Goal: Ask a question

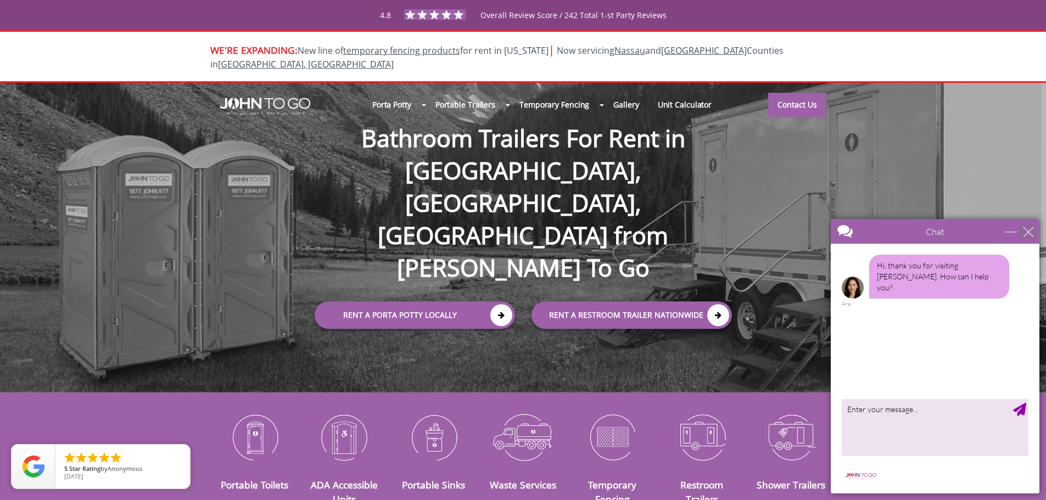
click at [1030, 228] on div "close" at bounding box center [1028, 231] width 11 height 11
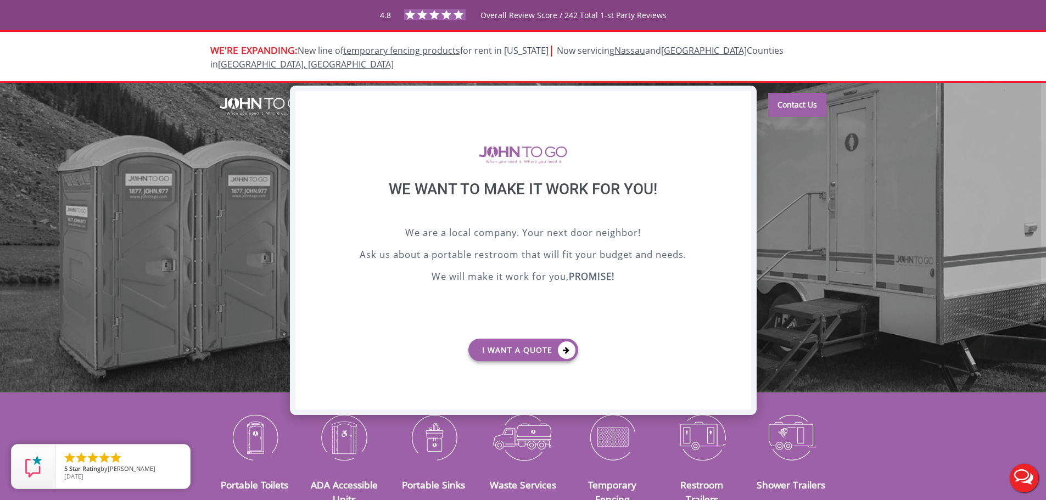
click at [745, 92] on div "X" at bounding box center [741, 100] width 17 height 19
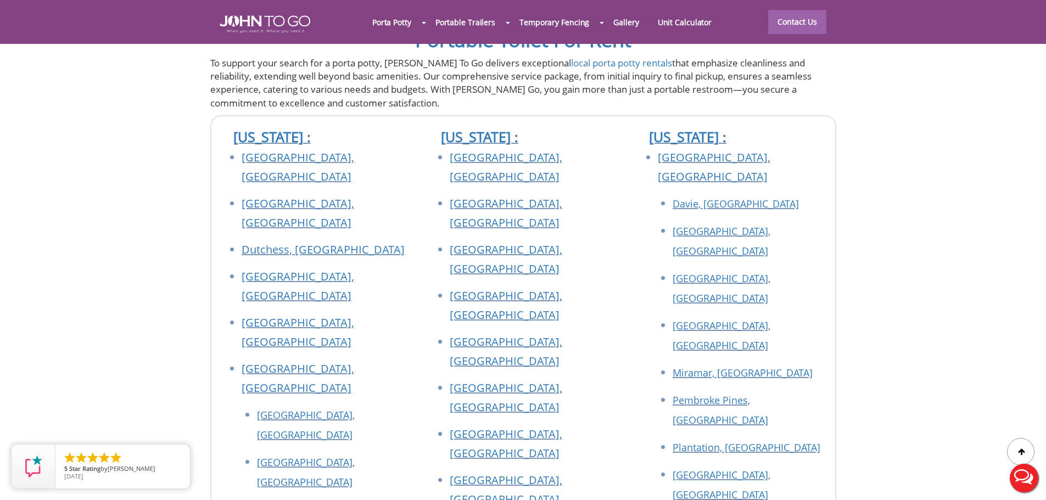
scroll to position [3952, 0]
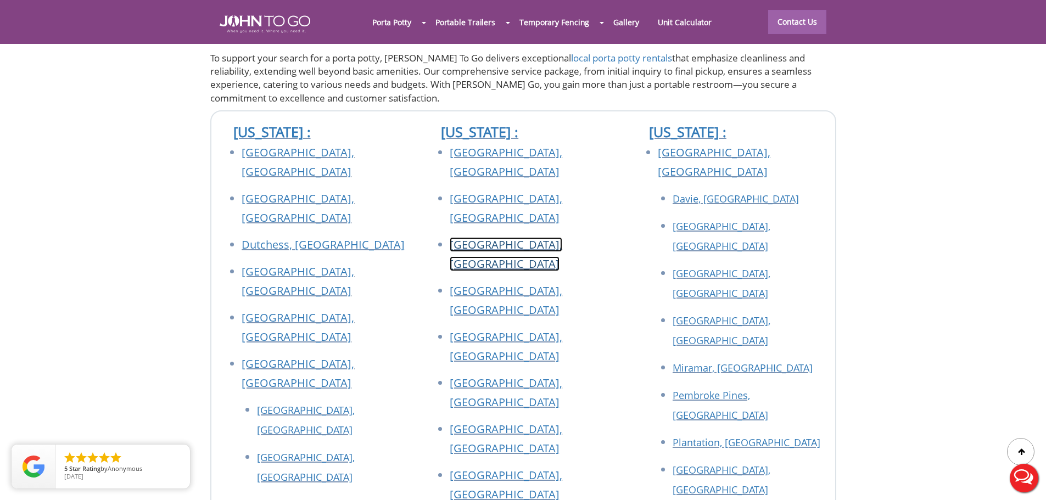
click at [453, 237] on link "[GEOGRAPHIC_DATA], [GEOGRAPHIC_DATA]" at bounding box center [506, 254] width 113 height 34
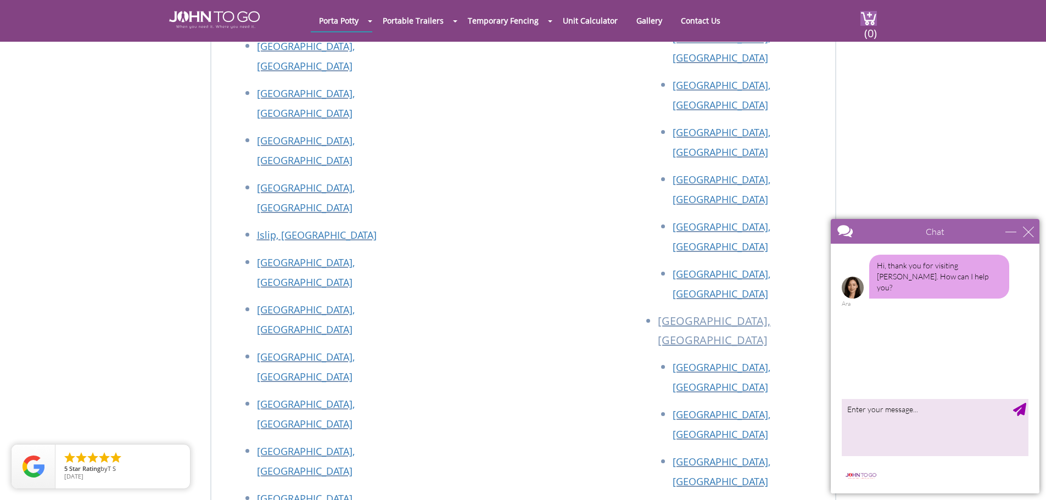
scroll to position [4129, 0]
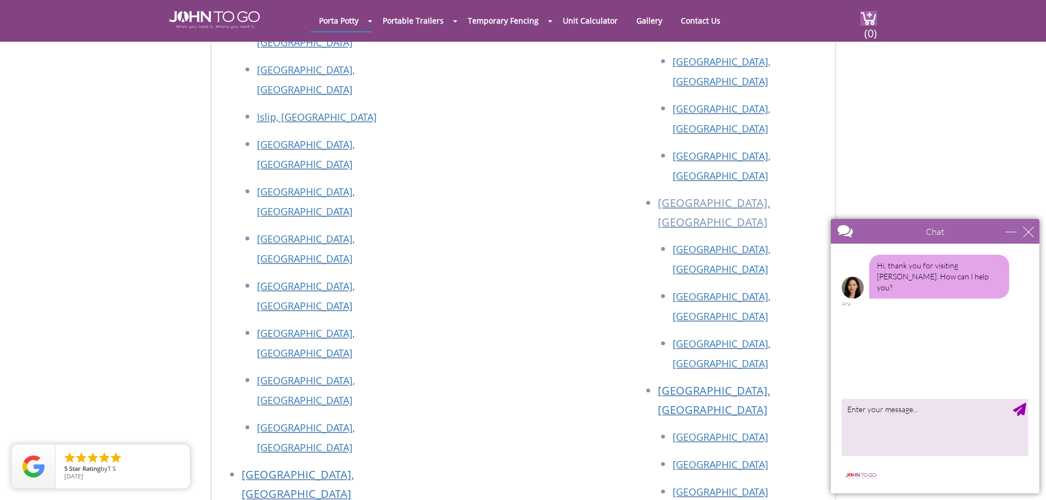
scroll to position [2096, 0]
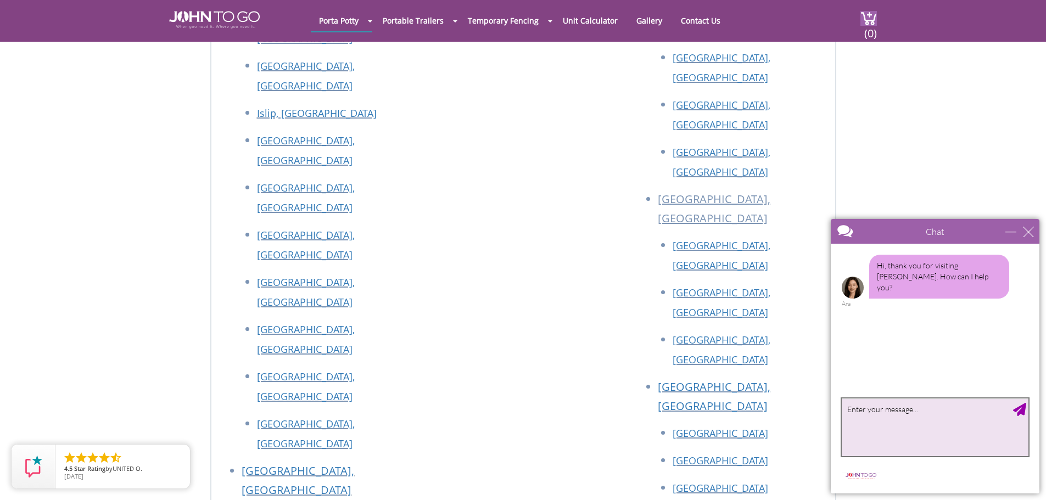
click at [859, 409] on textarea "type your message" at bounding box center [934, 427] width 187 height 58
type textarea "can i create an accoun log in?"
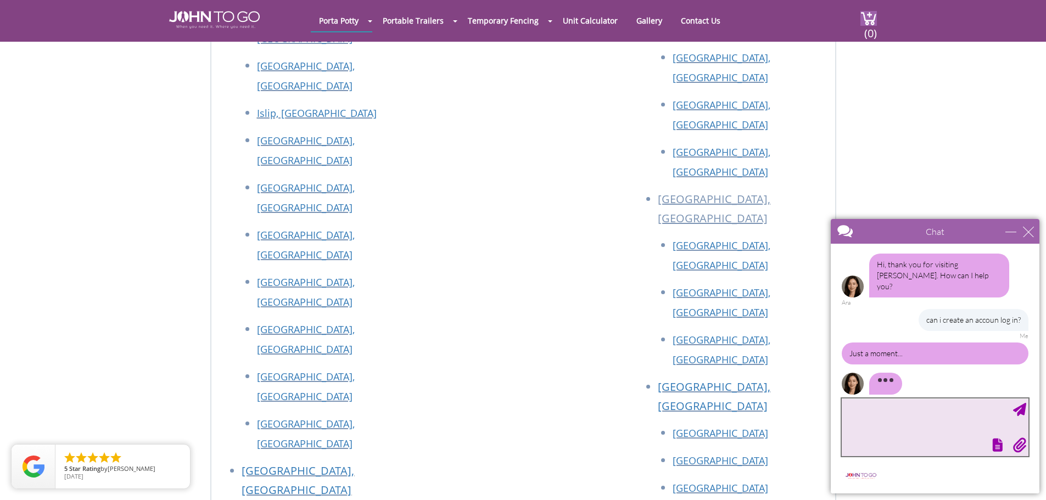
scroll to position [0, 0]
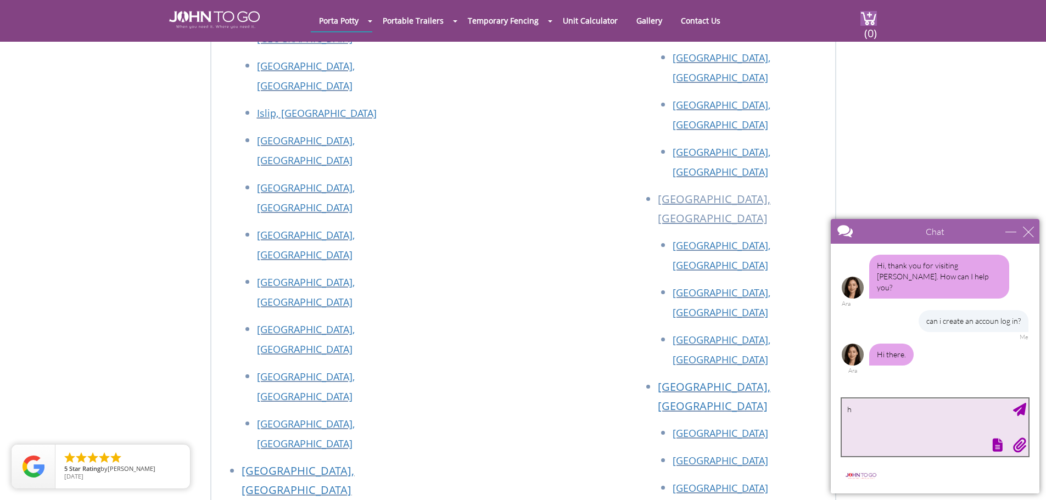
type textarea "hi"
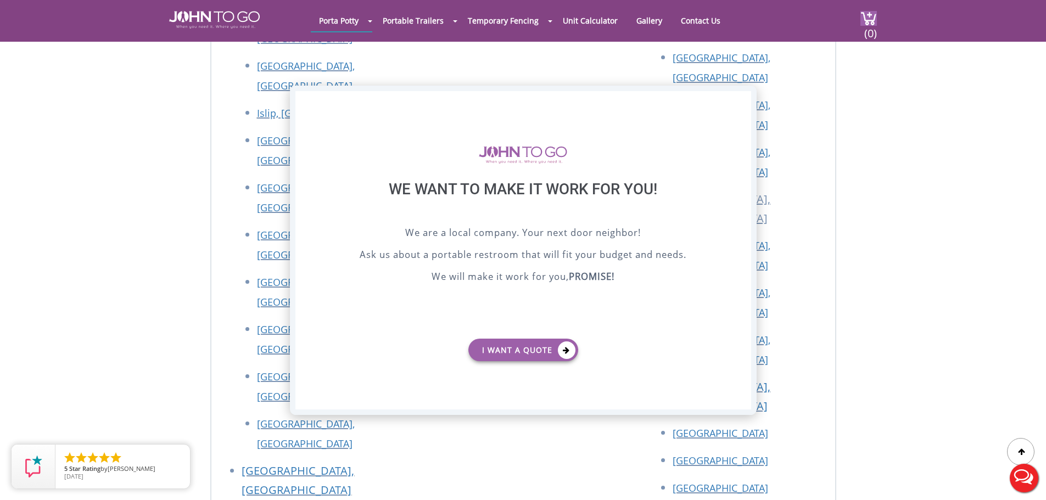
click at [746, 105] on div "X" at bounding box center [741, 100] width 17 height 19
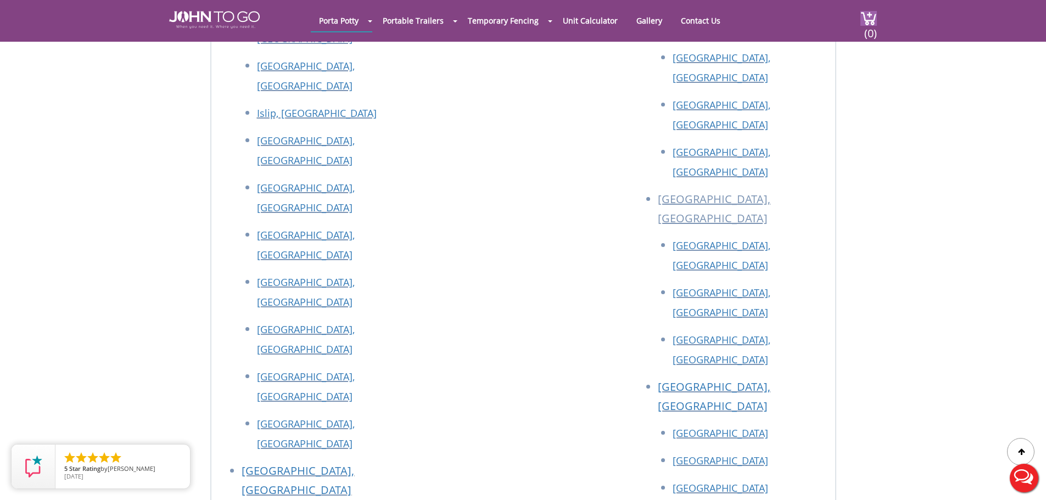
click at [1016, 483] on button "Live Chat" at bounding box center [1024, 478] width 44 height 44
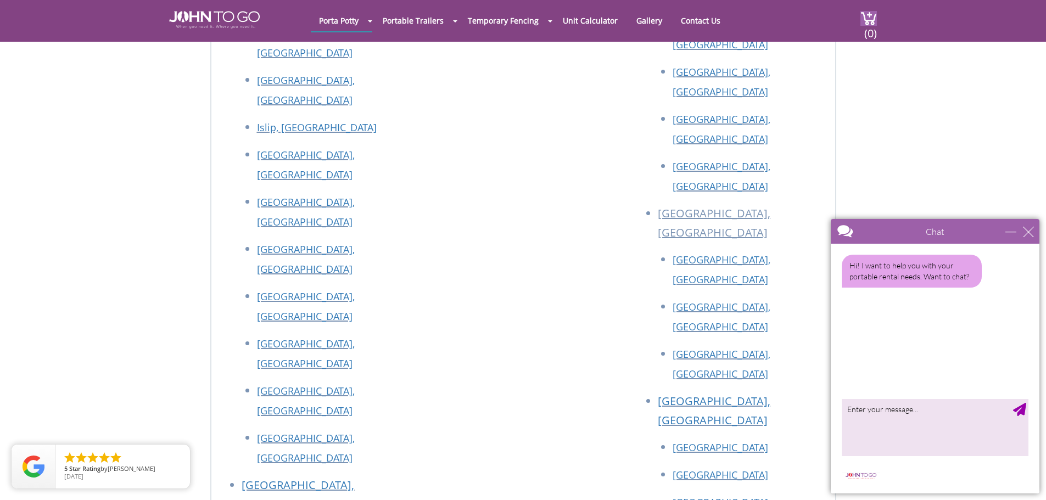
scroll to position [2096, 0]
